Goal: Task Accomplishment & Management: Use online tool/utility

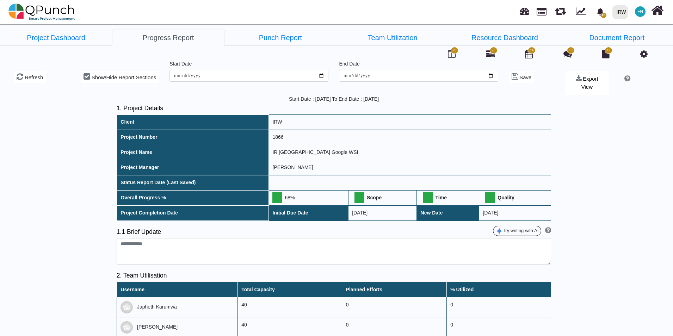
scroll to position [529, 0]
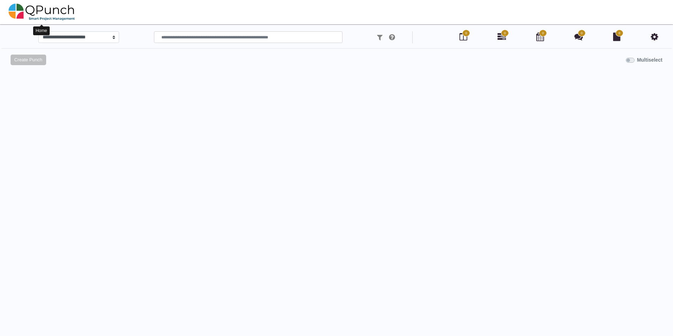
click at [55, 13] on img at bounding box center [41, 11] width 67 height 21
select select
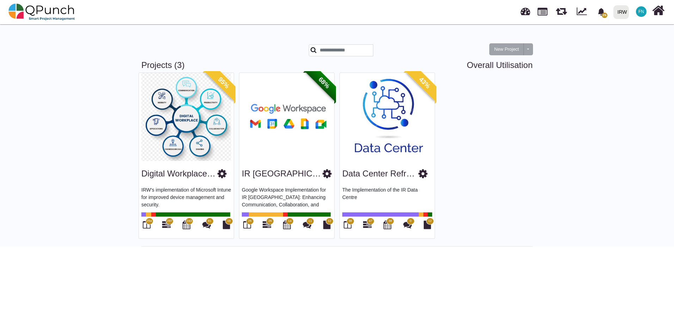
click at [151, 225] on span "254" at bounding box center [150, 221] width 8 height 7
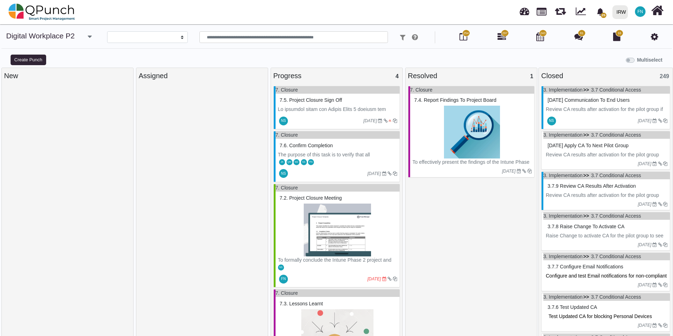
select select
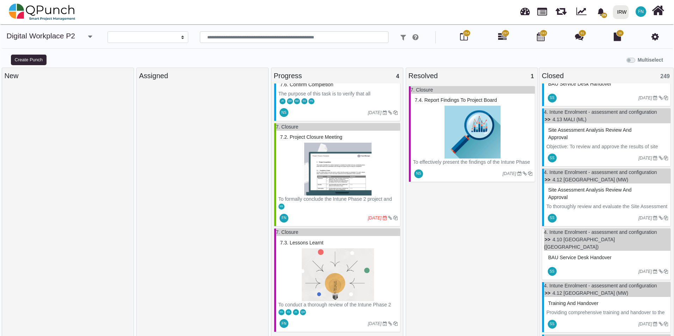
scroll to position [8108, 0]
click at [572, 255] on span "BAU service desk handover" at bounding box center [579, 258] width 63 height 6
